Goal: Task Accomplishment & Management: Manage account settings

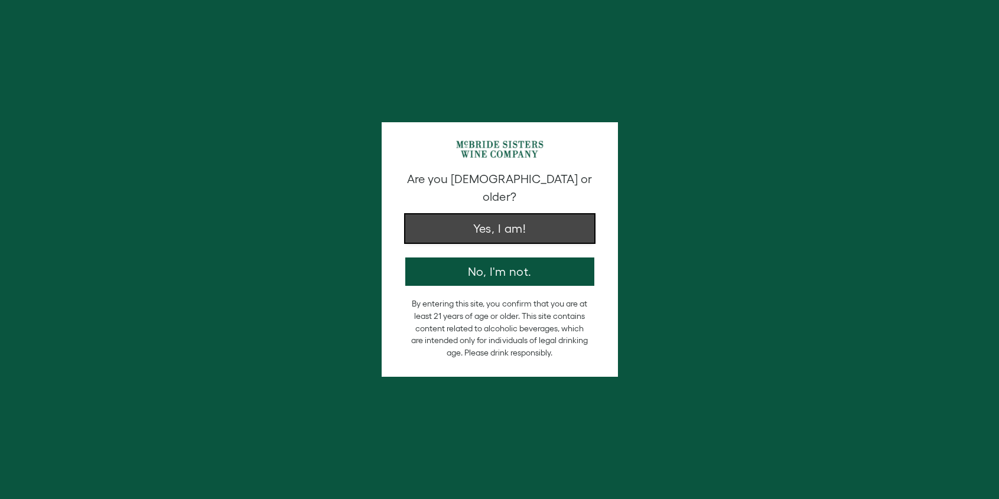
click at [521, 219] on button "Yes, I am!" at bounding box center [499, 228] width 189 height 28
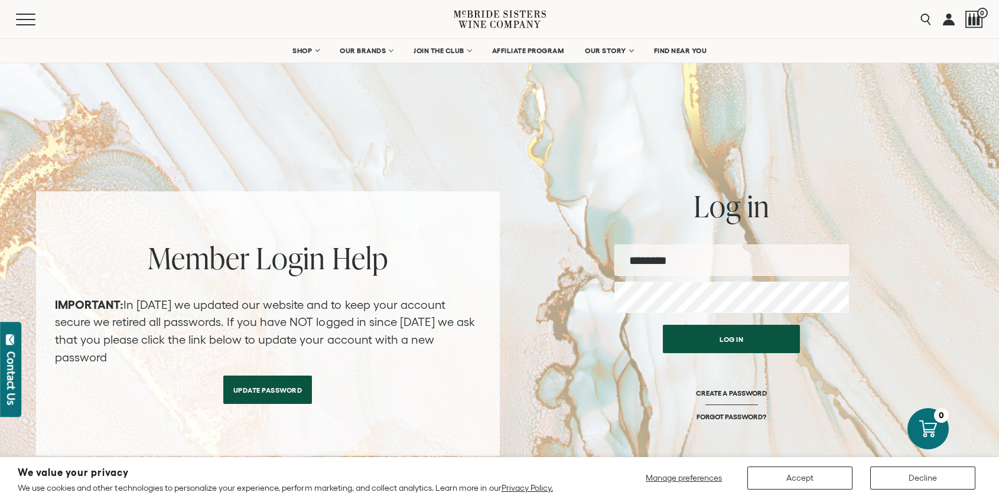
click at [670, 259] on input "email" at bounding box center [731, 259] width 234 height 31
type input "**********"
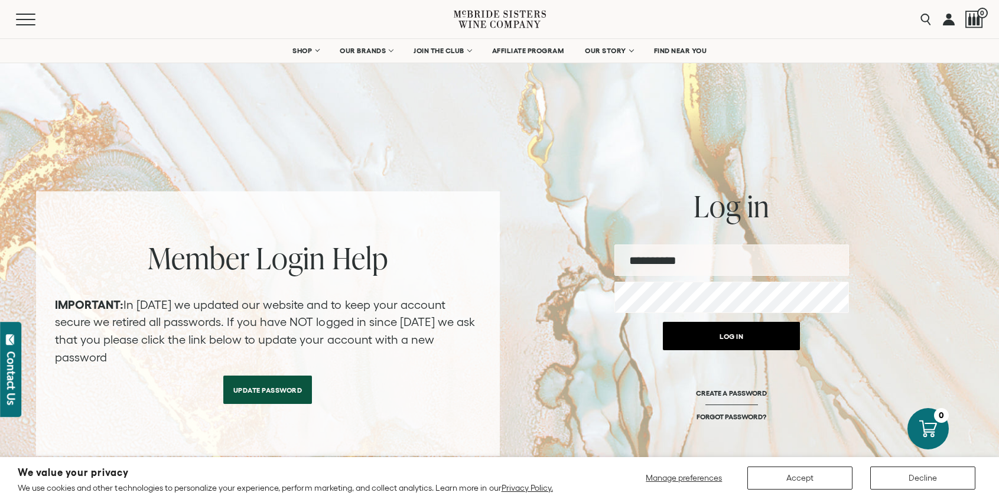
click at [728, 337] on button "Log in" at bounding box center [731, 336] width 137 height 28
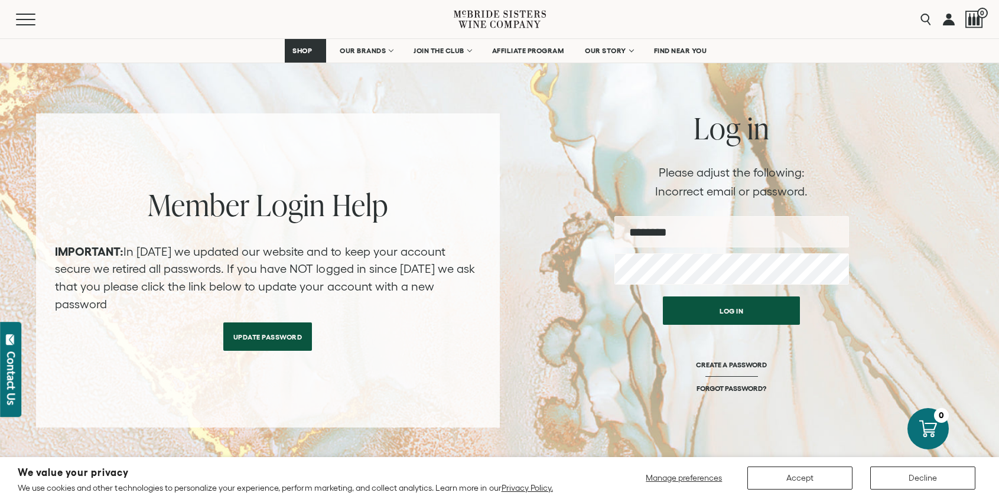
scroll to position [92, 0]
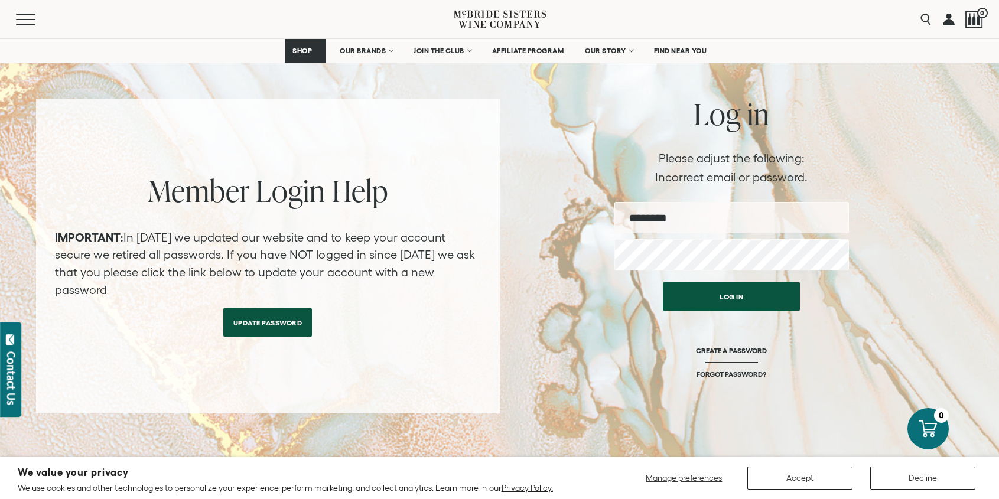
click at [707, 224] on input "email" at bounding box center [731, 217] width 234 height 31
type input "**********"
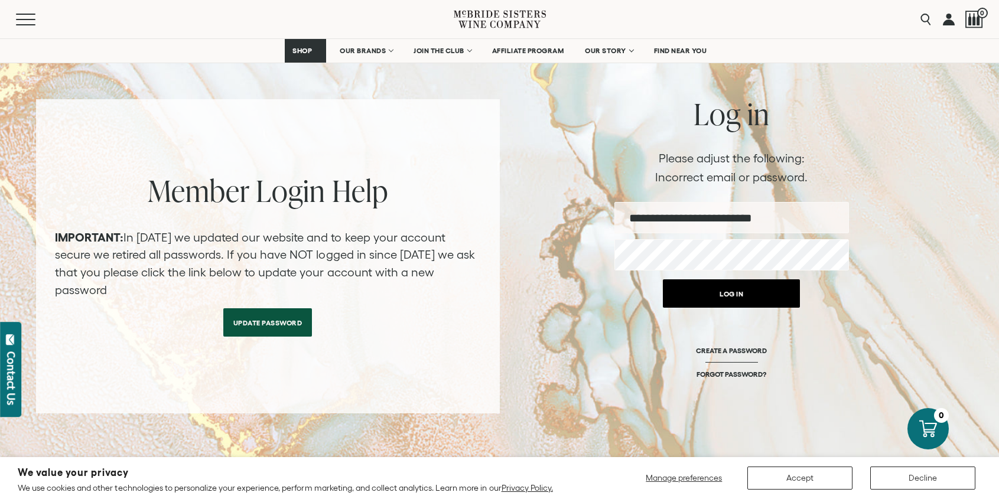
click at [738, 295] on button "Log in" at bounding box center [731, 293] width 137 height 28
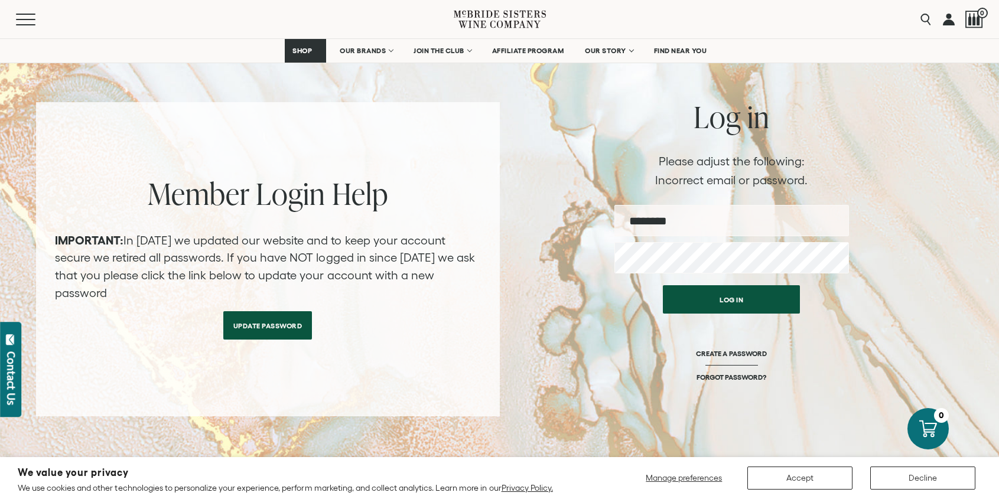
scroll to position [109, 0]
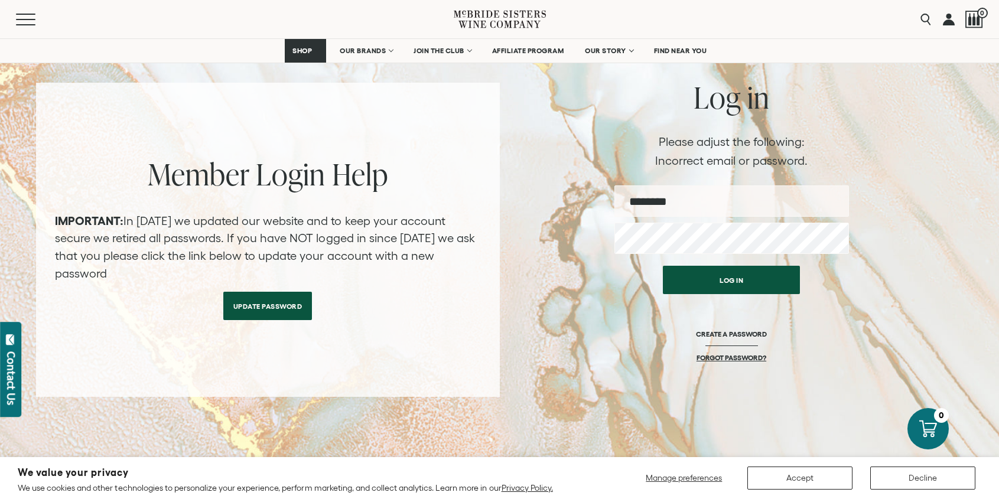
click at [730, 356] on link "FORGOT PASSWORD?" at bounding box center [731, 357] width 70 height 9
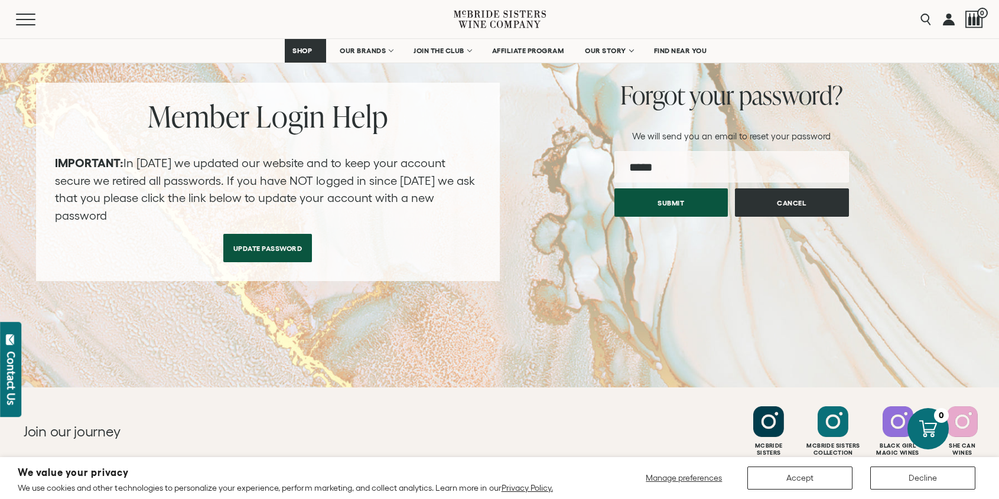
click at [698, 168] on input "email" at bounding box center [731, 166] width 234 height 31
type input "**********"
click at [684, 200] on button "Submit" at bounding box center [671, 199] width 114 height 28
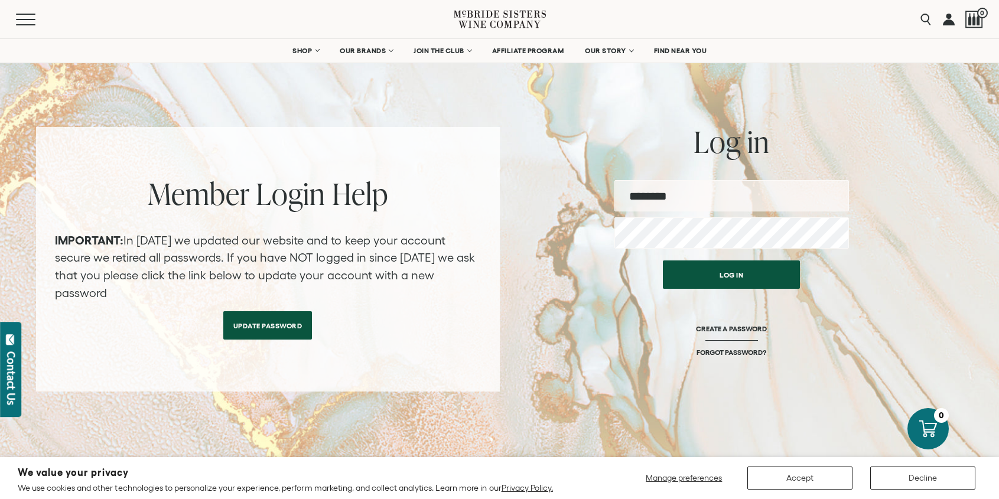
scroll to position [67, 0]
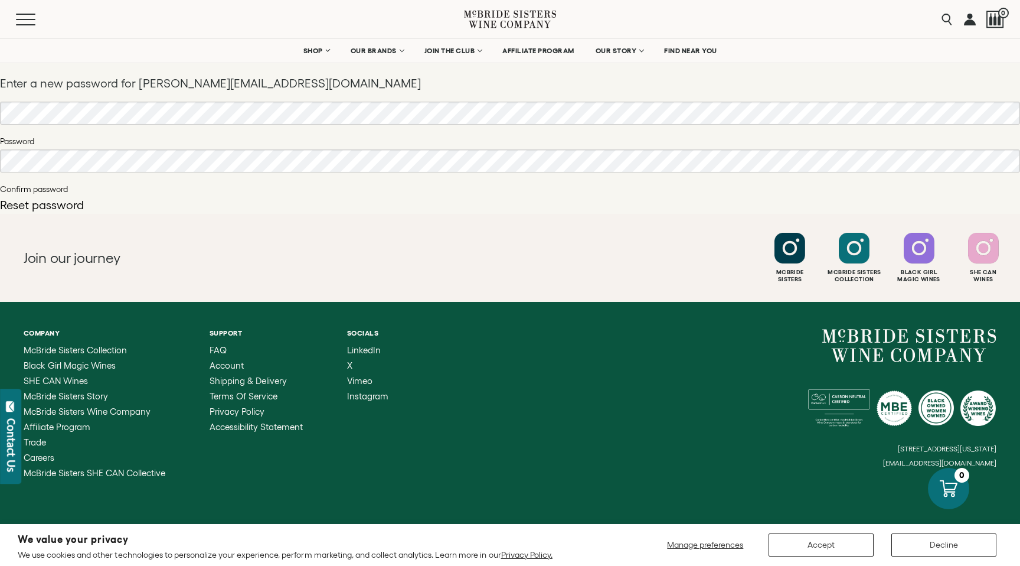
click at [45, 207] on button "Reset password" at bounding box center [42, 205] width 84 height 12
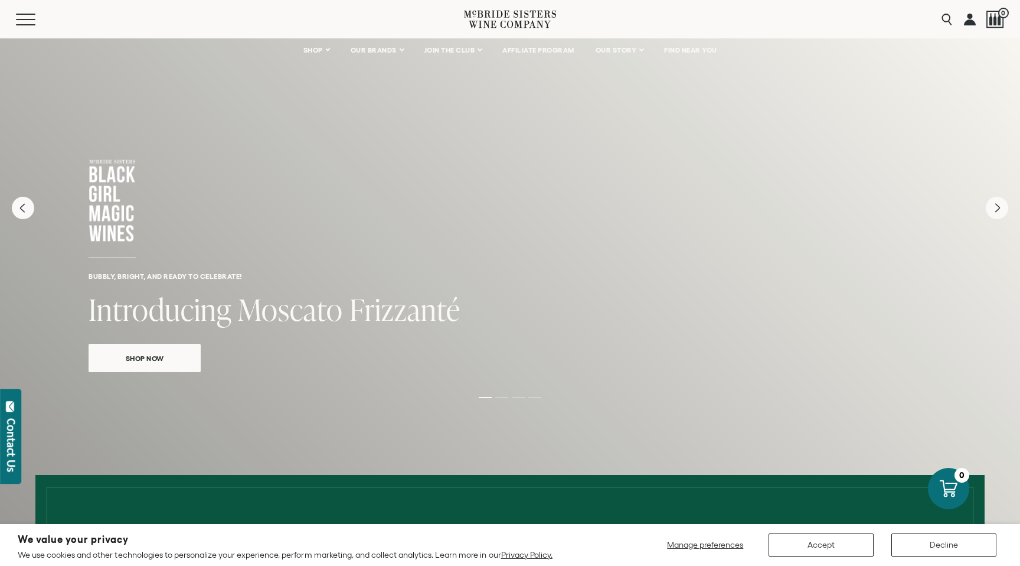
click at [969, 22] on link at bounding box center [970, 19] width 12 height 38
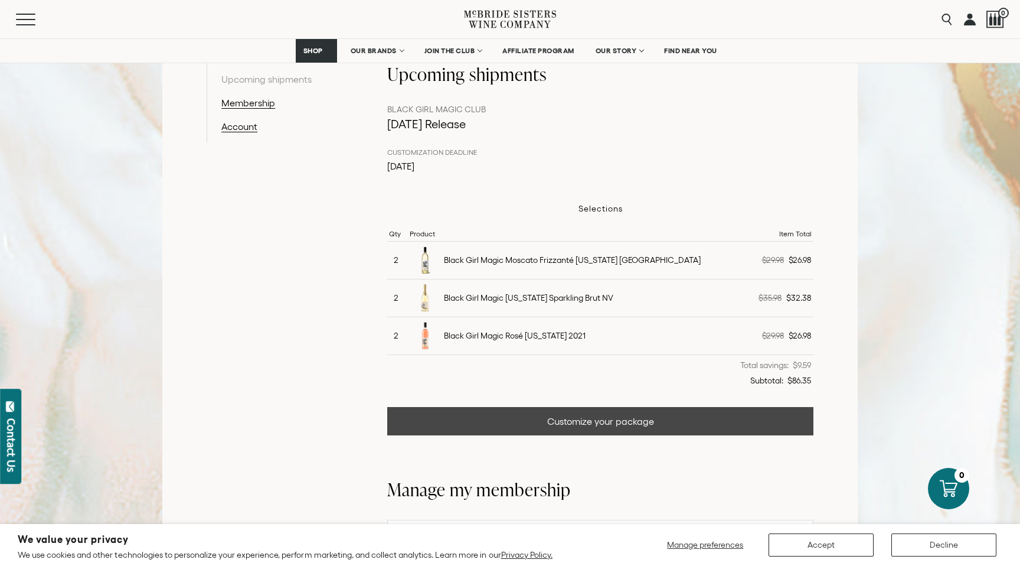
scroll to position [246, 0]
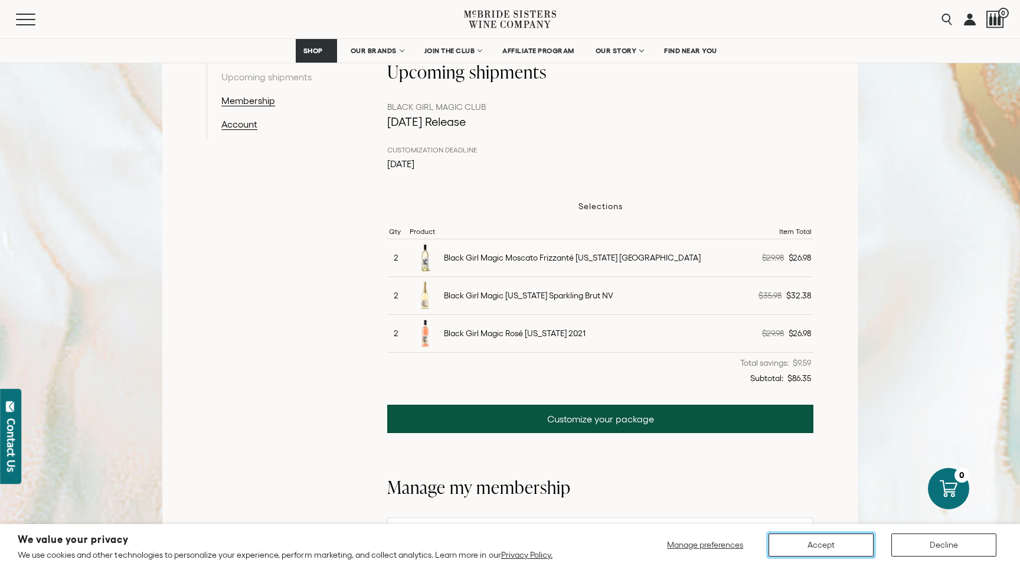
click at [797, 541] on button "Accept" at bounding box center [821, 544] width 105 height 23
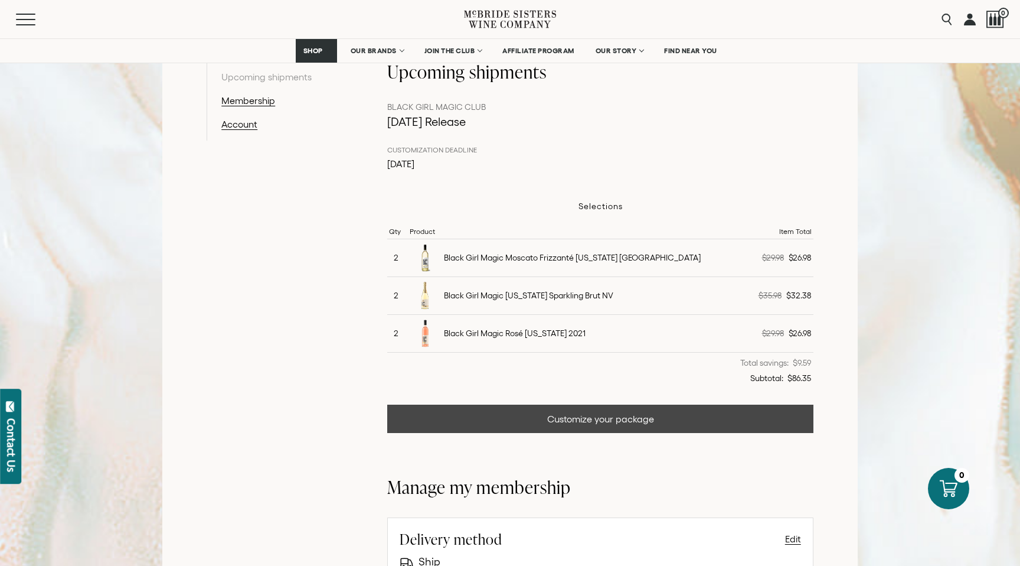
click at [622, 421] on link "Customize your package" at bounding box center [600, 419] width 426 height 28
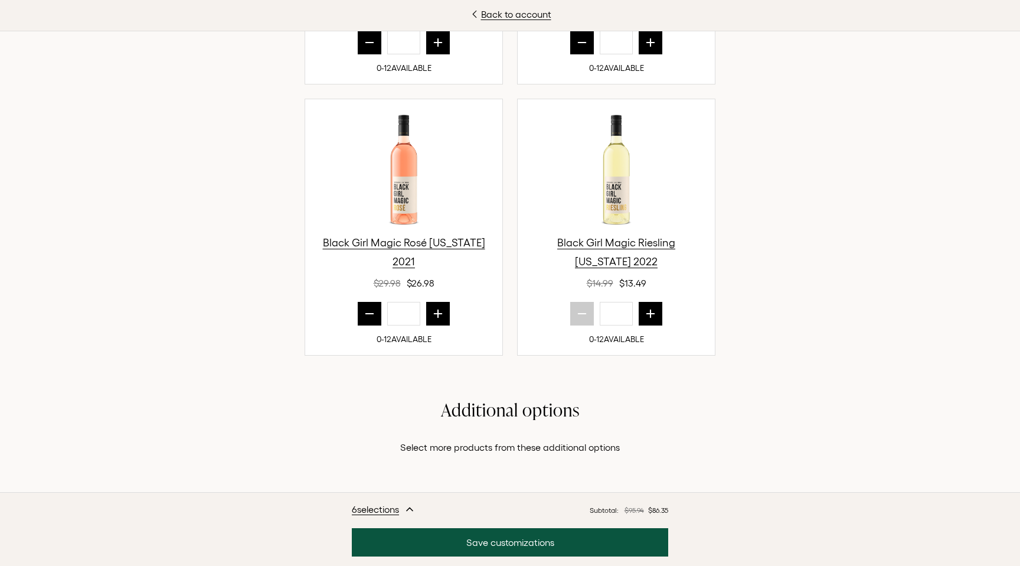
scroll to position [524, 0]
click at [656, 318] on icon "next quantity" at bounding box center [651, 312] width 12 height 12
type input "*"
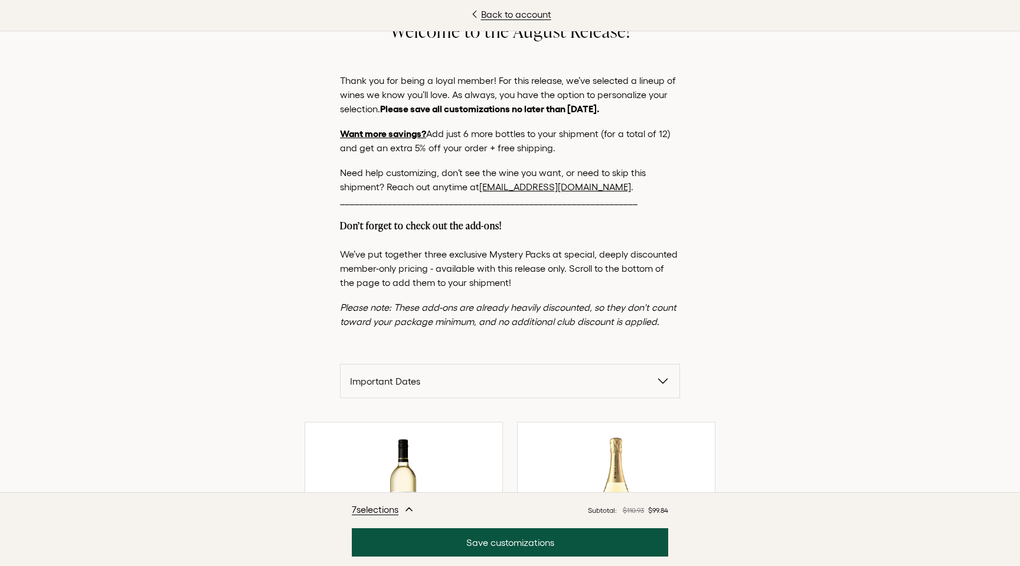
scroll to position [0, 0]
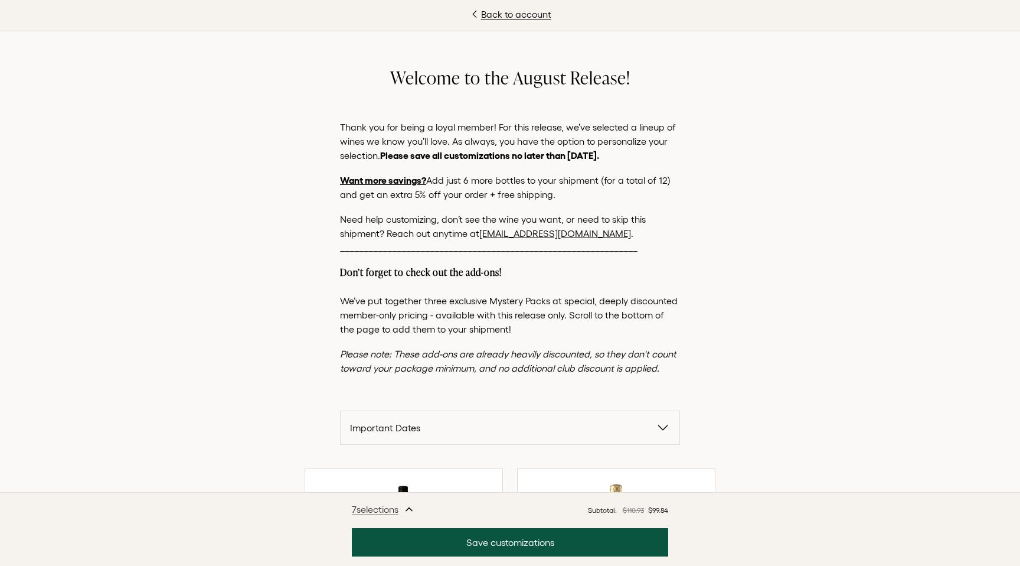
click at [375, 509] on span "7 selection s" at bounding box center [375, 509] width 47 height 14
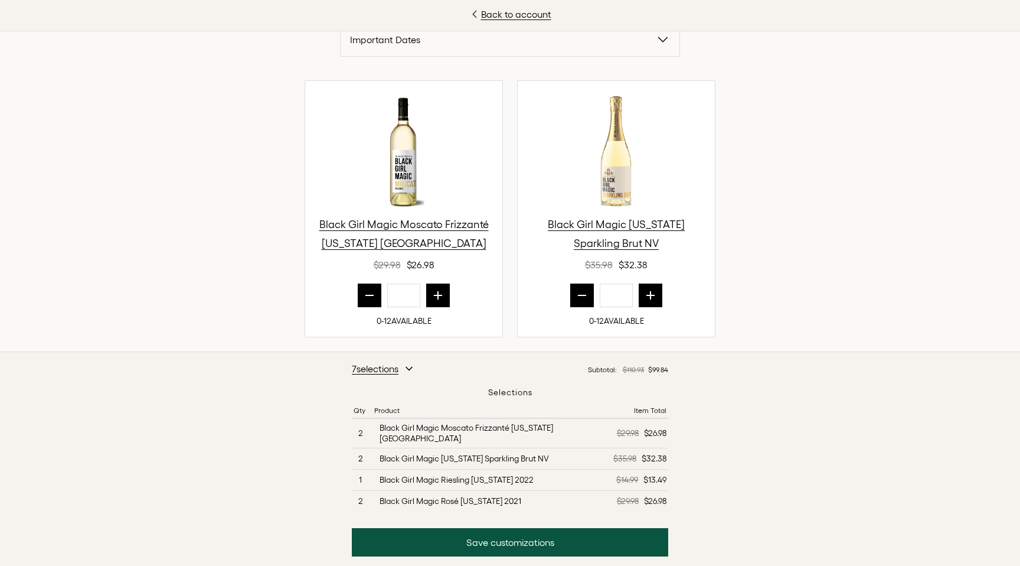
scroll to position [395, 0]
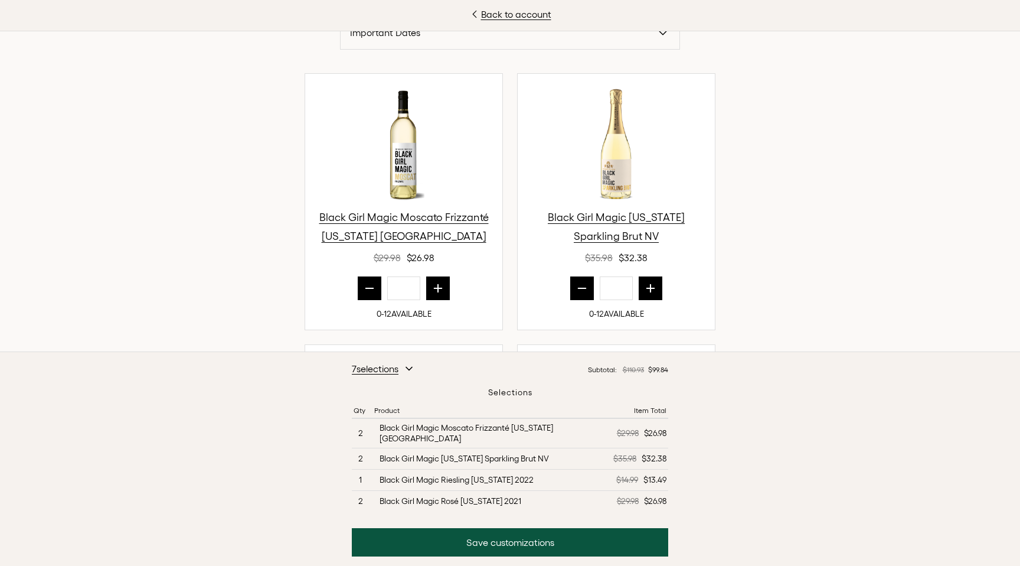
click at [579, 290] on icon "prior quantity" at bounding box center [582, 288] width 12 height 12
type input "*"
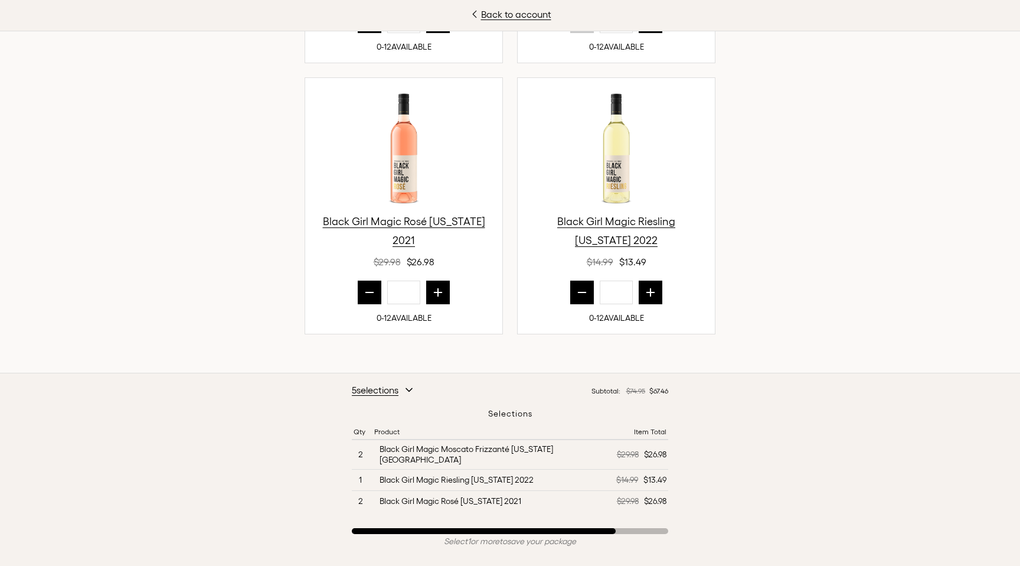
scroll to position [663, 0]
click at [653, 292] on icon "next quantity" at bounding box center [651, 291] width 12 height 12
type input "*"
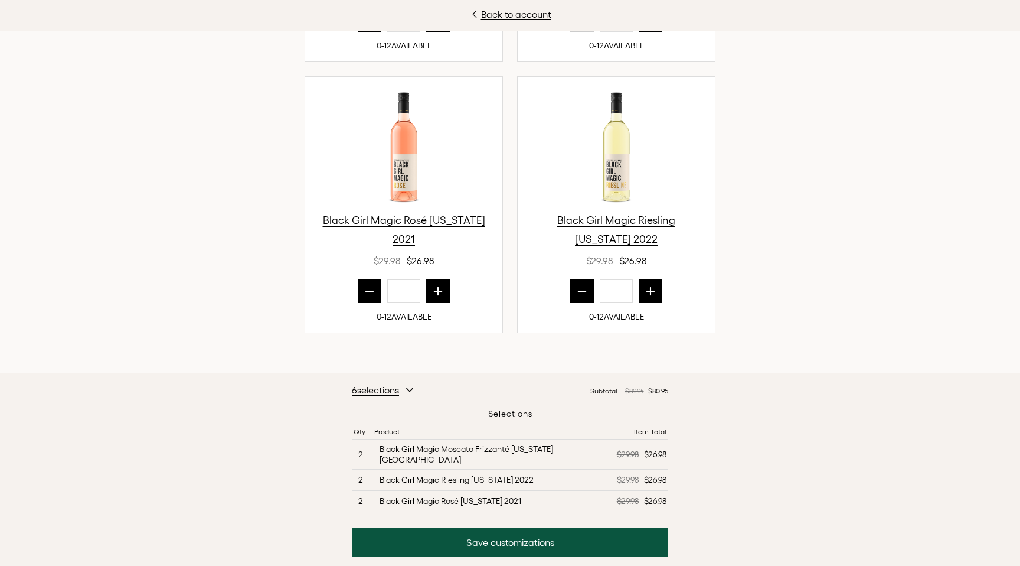
click at [371, 293] on icon "prior quantity" at bounding box center [370, 291] width 12 height 12
type input "*"
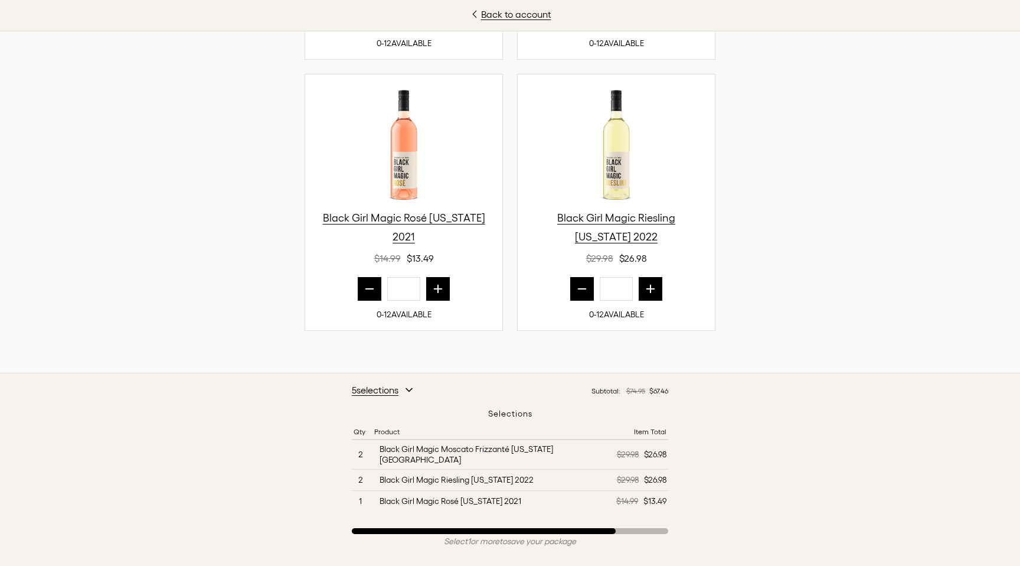
scroll to position [669, 0]
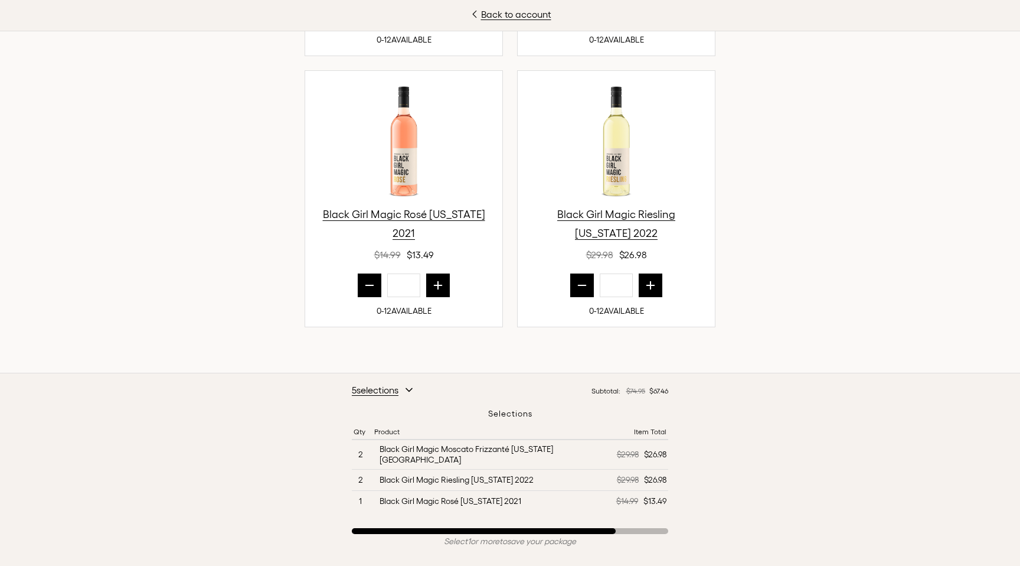
click at [651, 288] on icon "next quantity" at bounding box center [651, 286] width 8 height 8
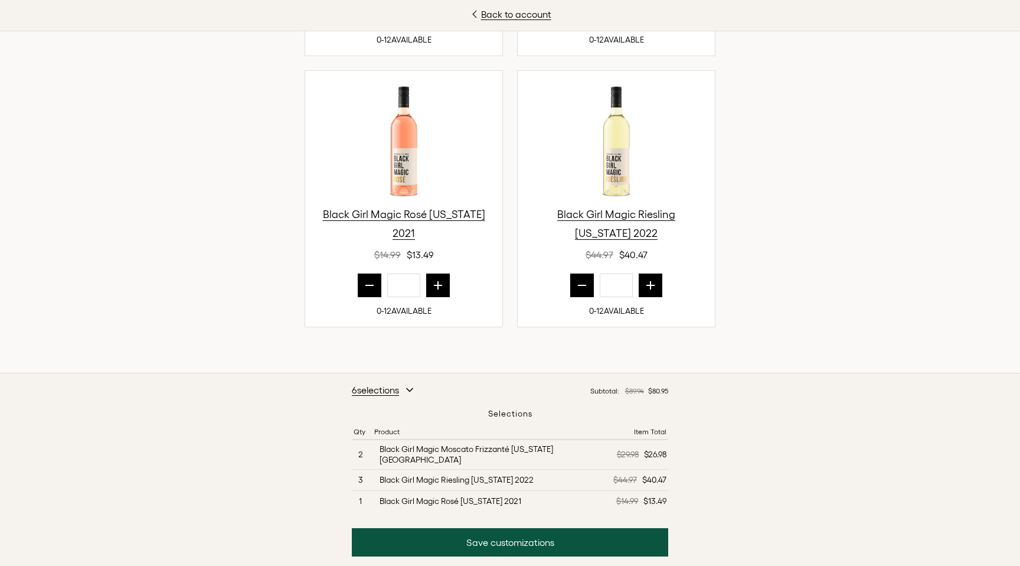
type input "*"
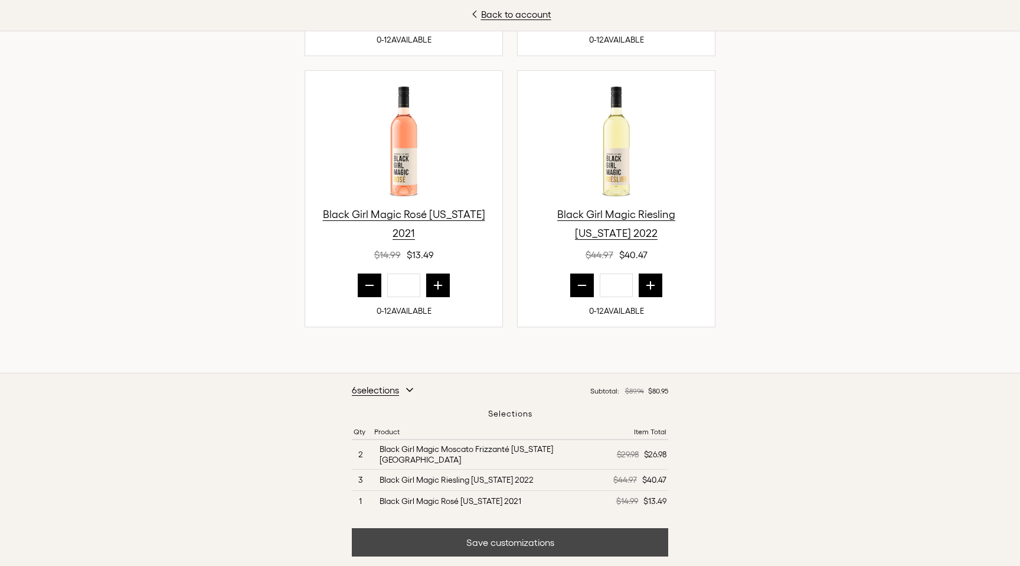
click at [497, 542] on button "Save customizations" at bounding box center [510, 542] width 317 height 28
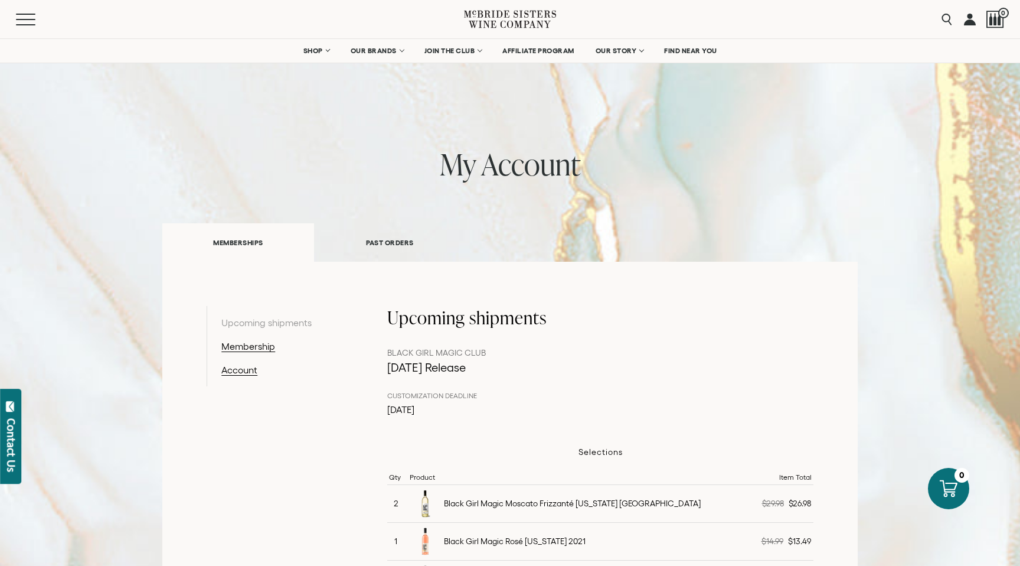
click at [971, 18] on link at bounding box center [970, 19] width 12 height 38
click at [23, 19] on span "Mobile Menu Trigger" at bounding box center [28, 19] width 25 height 1
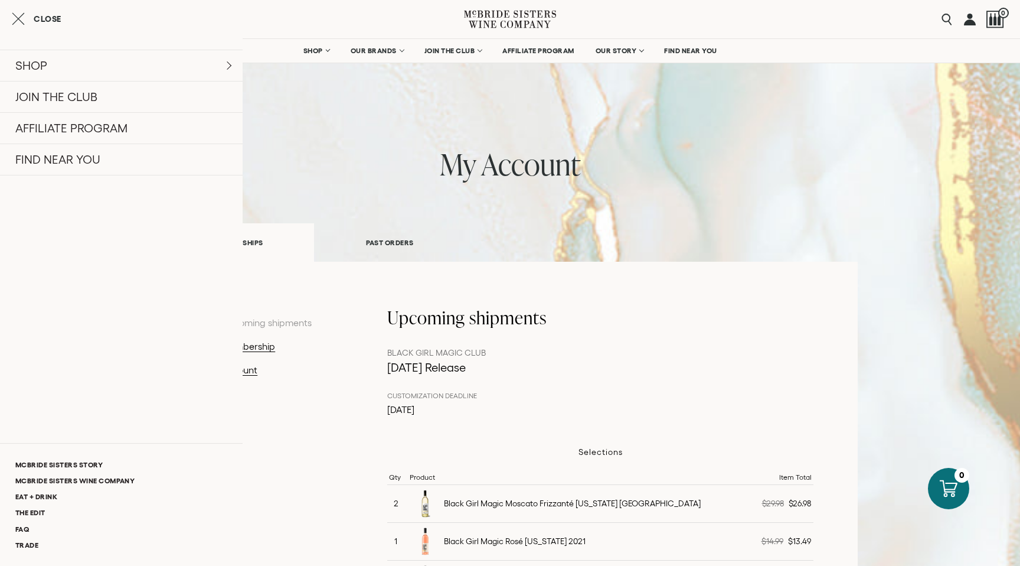
click at [969, 22] on link at bounding box center [970, 19] width 12 height 38
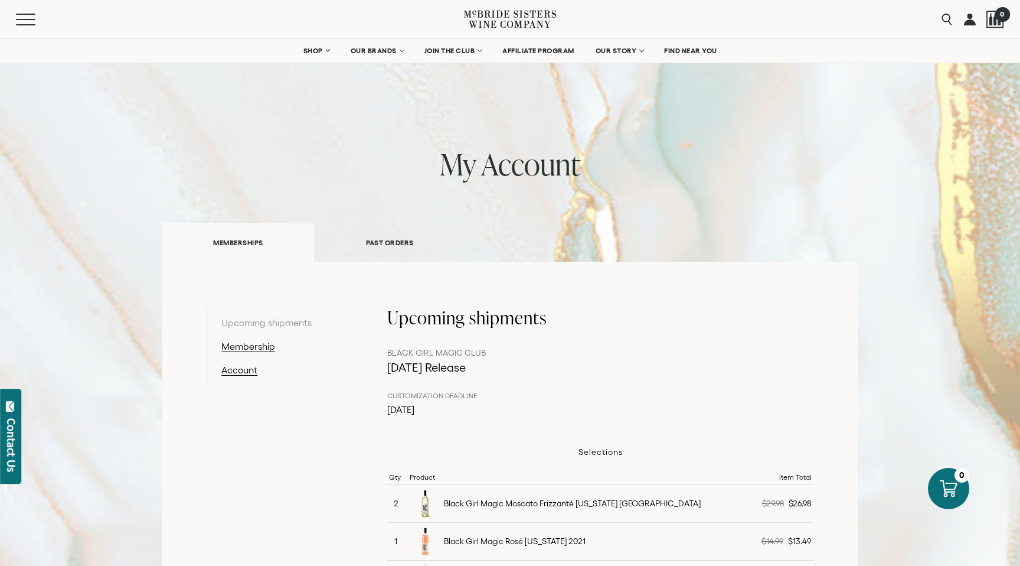
click at [995, 23] on div at bounding box center [996, 20] width 18 height 18
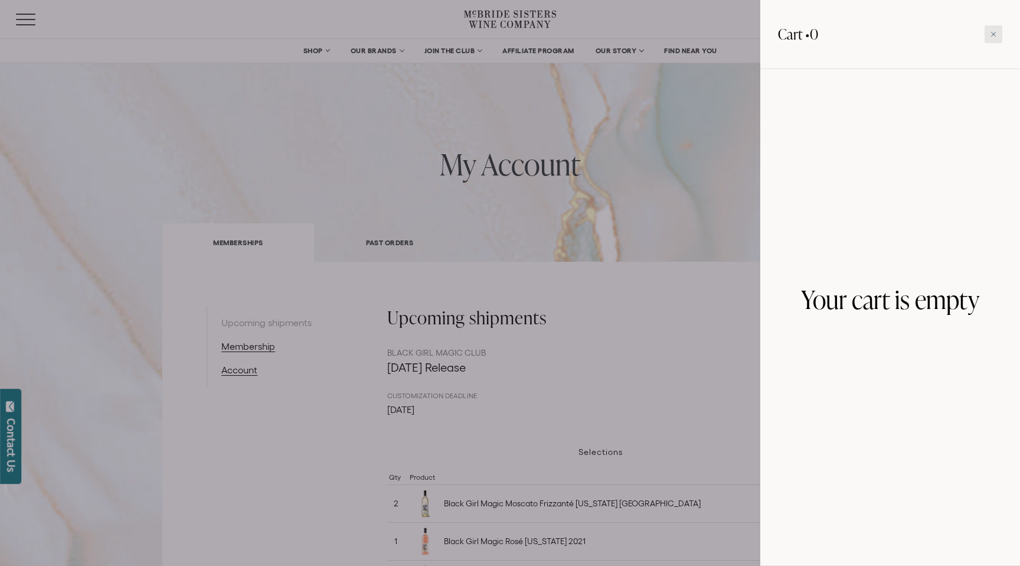
click at [987, 38] on div at bounding box center [994, 34] width 18 height 18
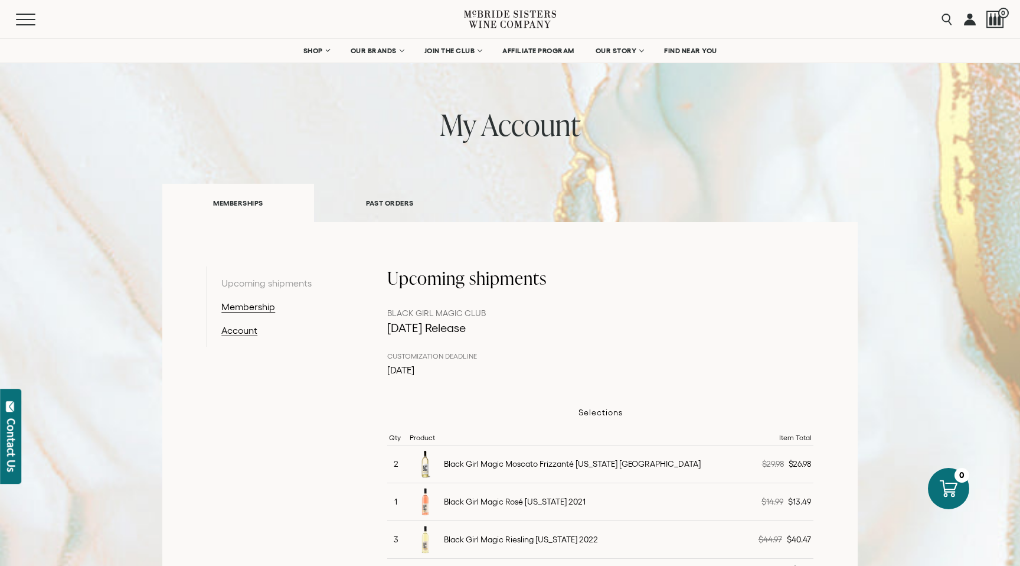
scroll to position [41, 0]
click at [237, 328] on link "Account" at bounding box center [282, 329] width 122 height 14
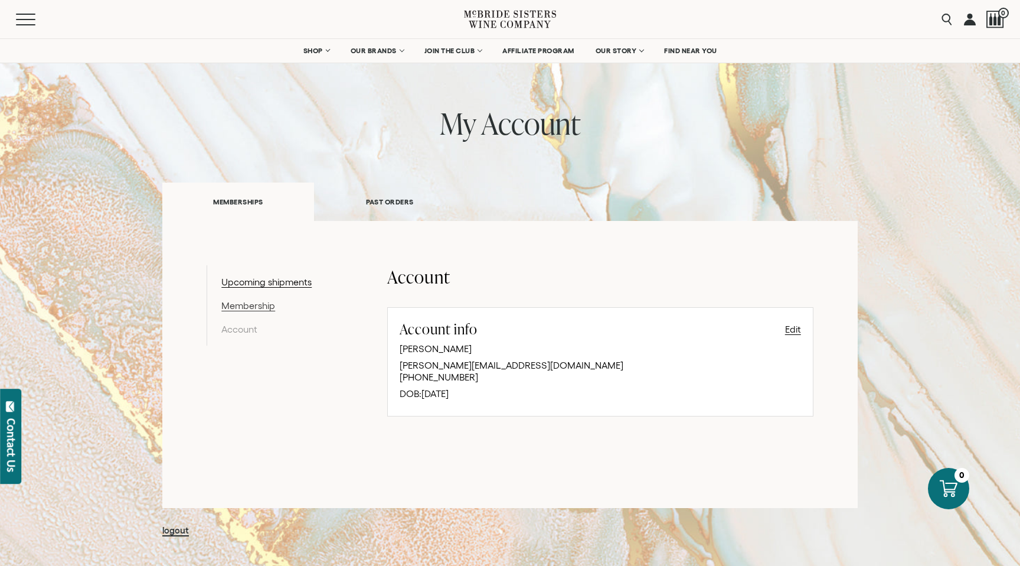
click at [240, 306] on link "Membership" at bounding box center [282, 305] width 122 height 14
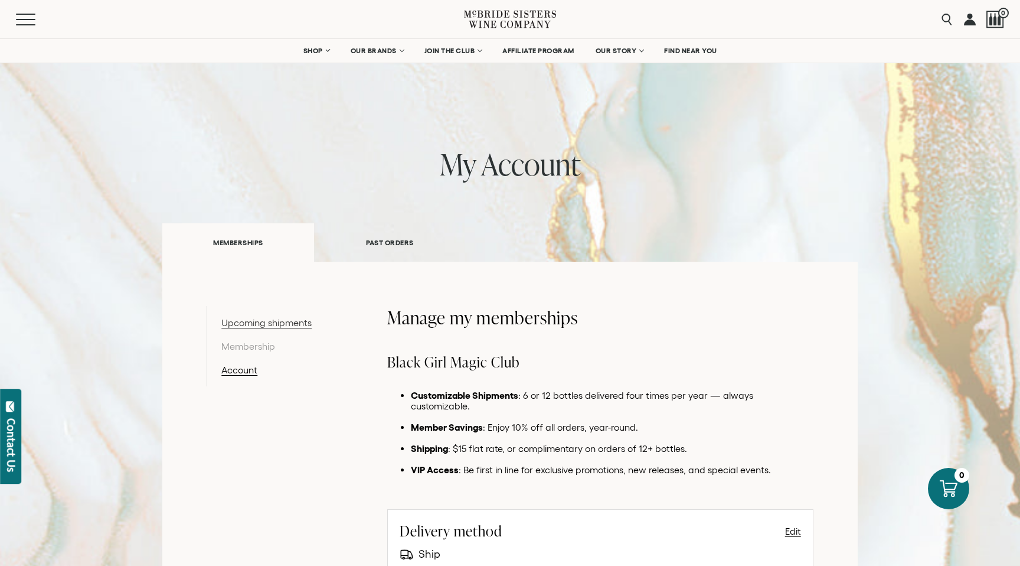
click at [273, 322] on link "Upcoming shipments" at bounding box center [282, 322] width 122 height 14
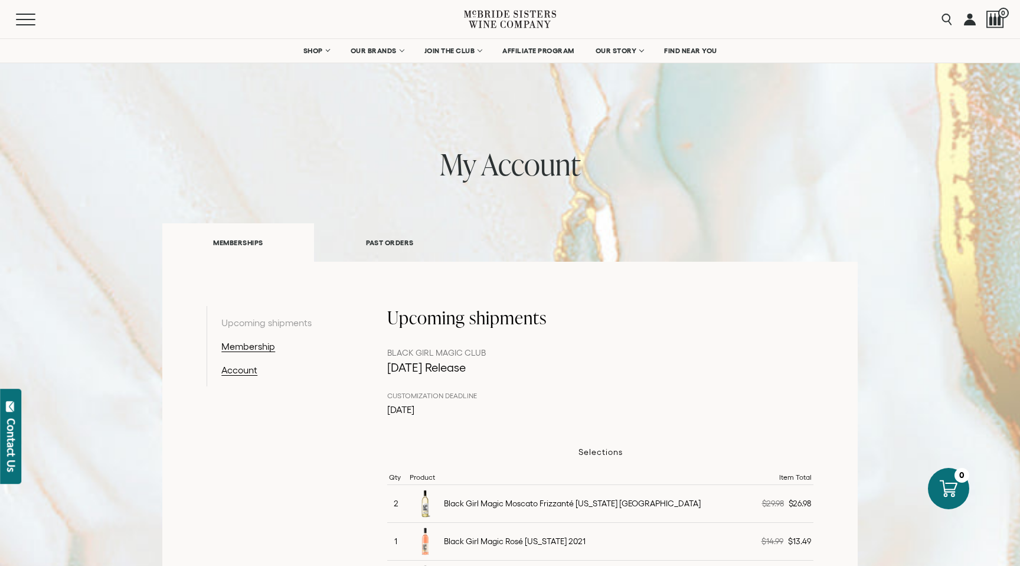
click at [969, 21] on link at bounding box center [970, 19] width 12 height 38
